Goal: Use online tool/utility: Utilize a website feature to perform a specific function

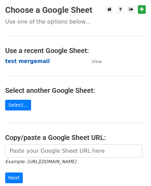
click at [33, 62] on strong "test mergemail" at bounding box center [27, 61] width 45 height 6
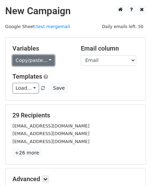
click at [38, 62] on link "Copy/paste..." at bounding box center [33, 60] width 42 height 11
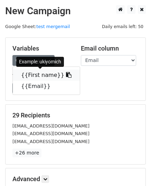
click at [33, 76] on link "{{First name}}" at bounding box center [46, 75] width 67 height 11
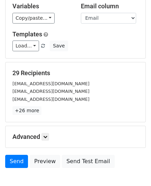
scroll to position [82, 0]
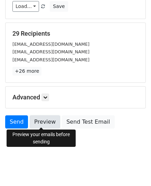
click at [40, 123] on link "Preview" at bounding box center [45, 121] width 30 height 13
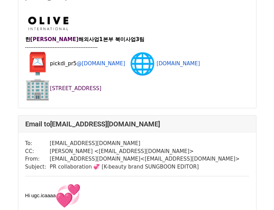
scroll to position [1176, 0]
